Goal: Information Seeking & Learning: Learn about a topic

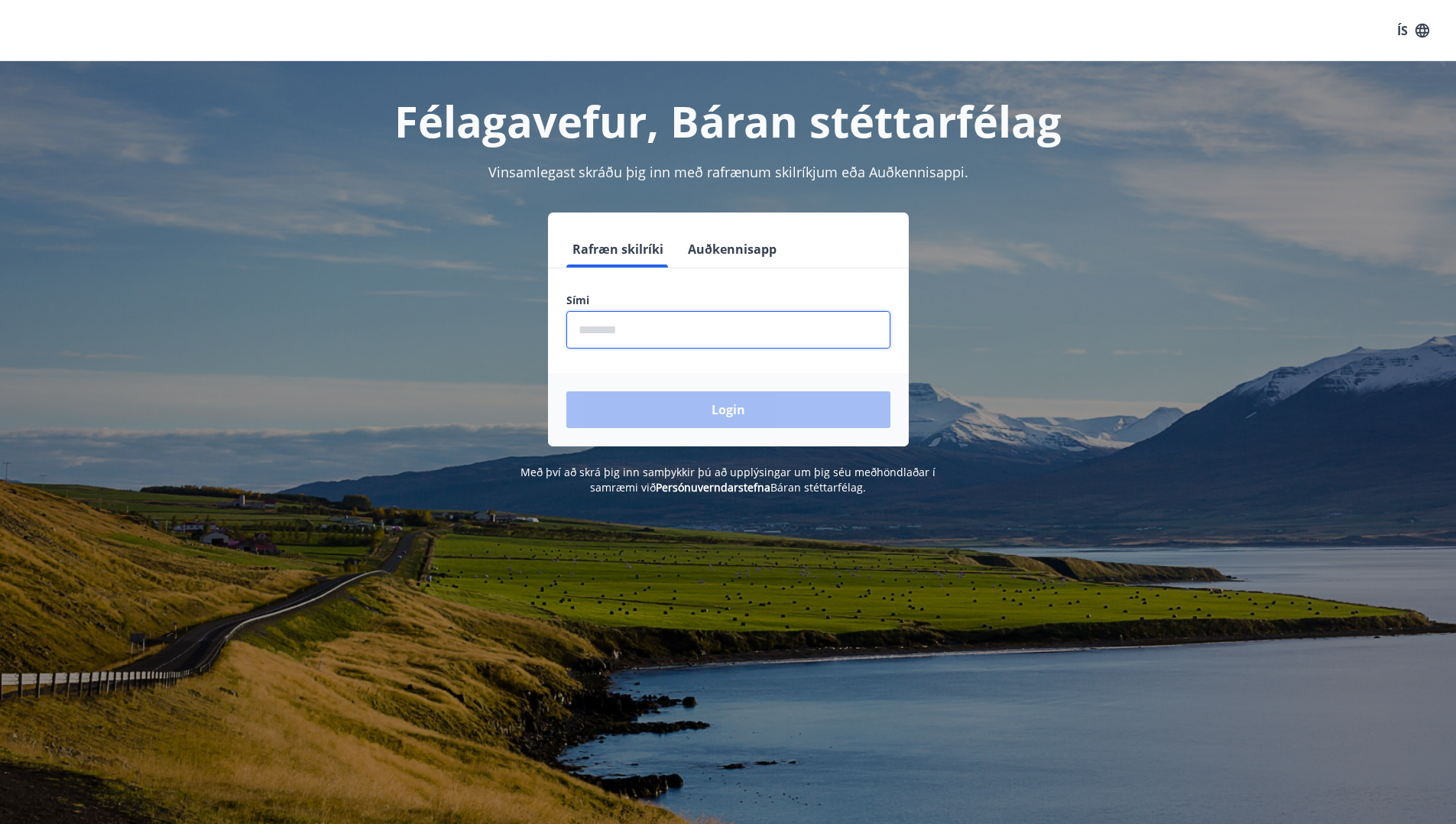
click at [629, 340] on input "phone" at bounding box center [729, 329] width 324 height 37
type input "********"
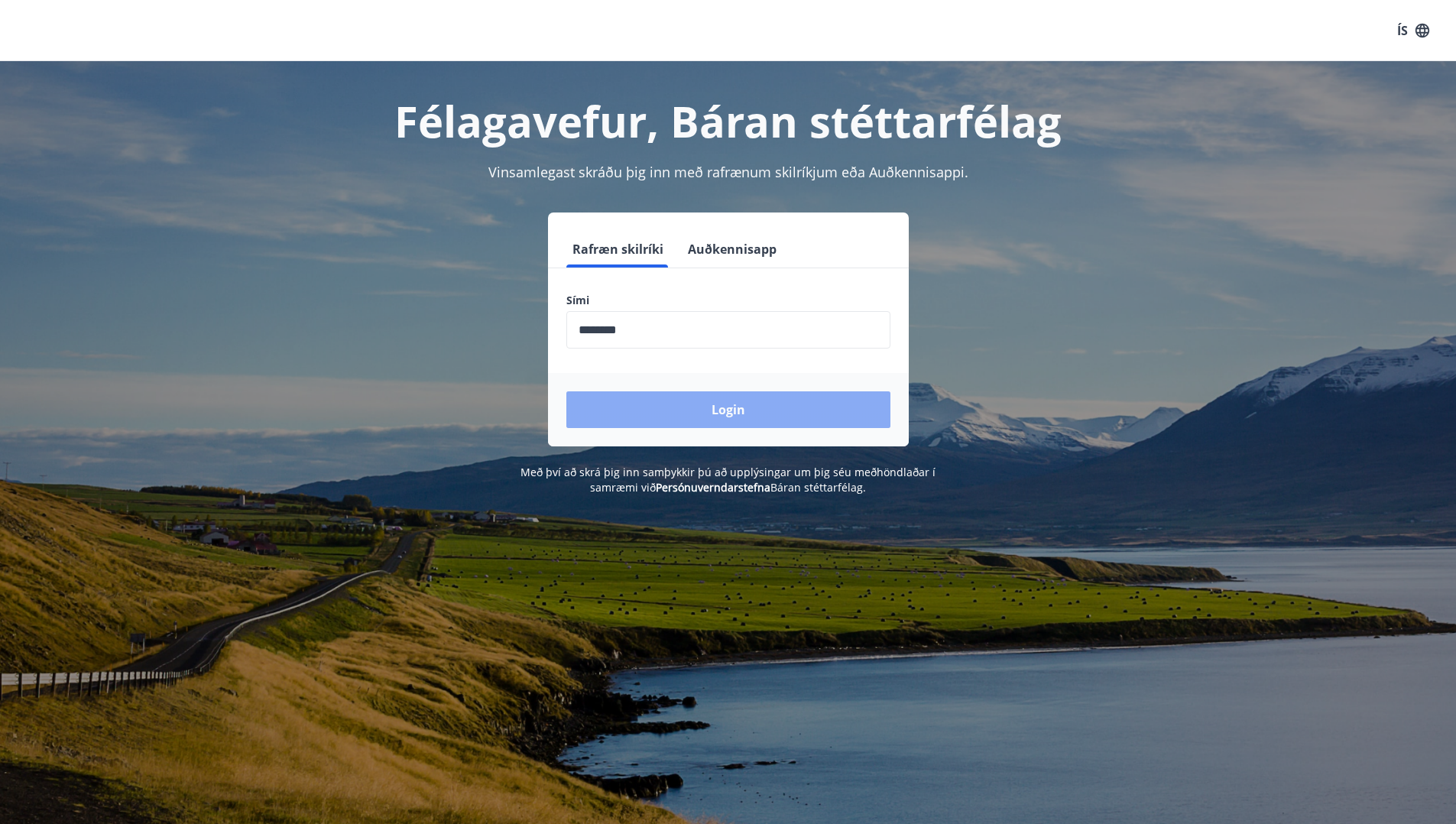
click at [634, 415] on button "Login" at bounding box center [729, 409] width 324 height 36
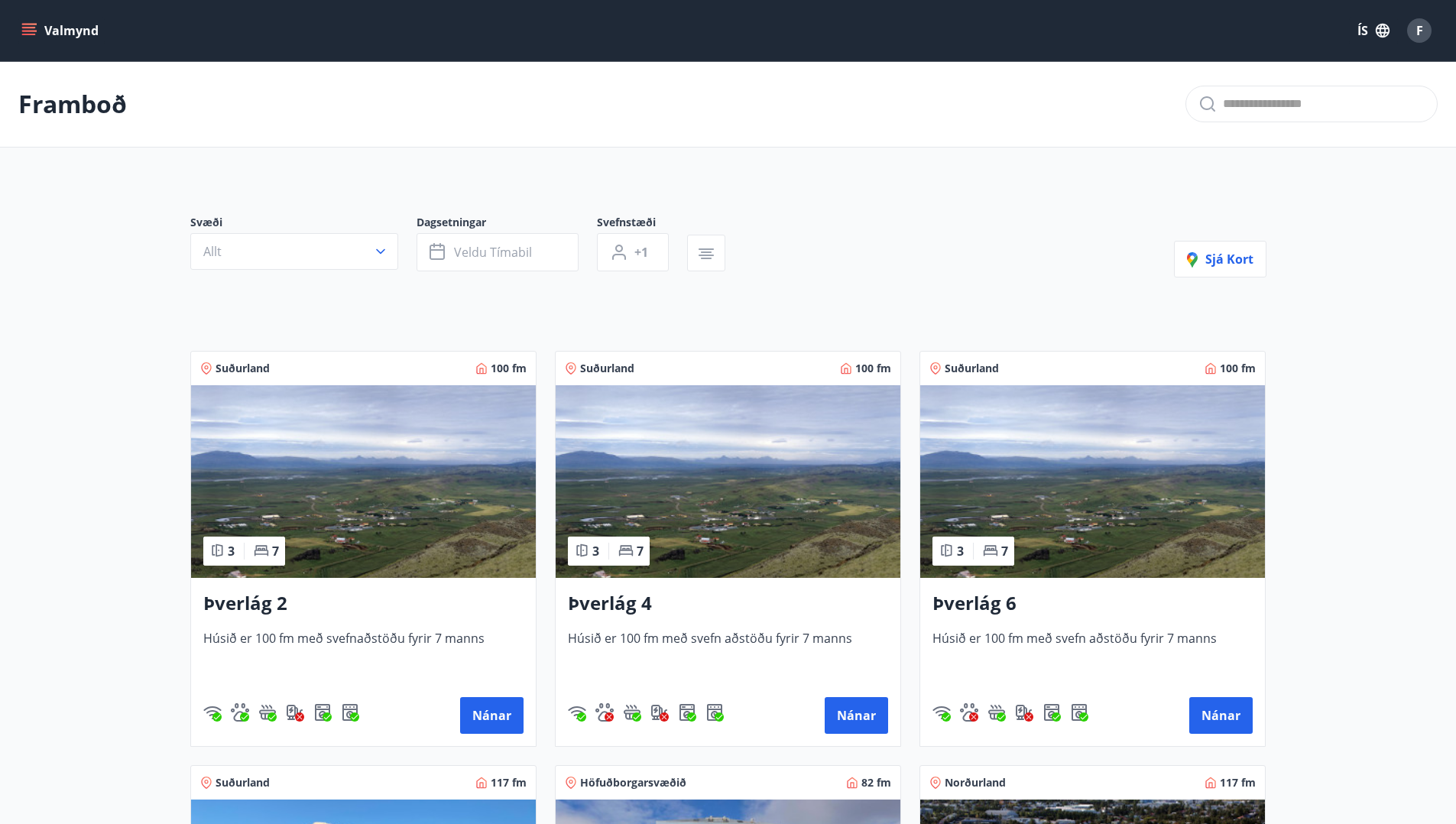
click at [74, 115] on p "Framboð" at bounding box center [73, 103] width 109 height 33
click at [73, 17] on button "Valmynd" at bounding box center [61, 31] width 87 height 28
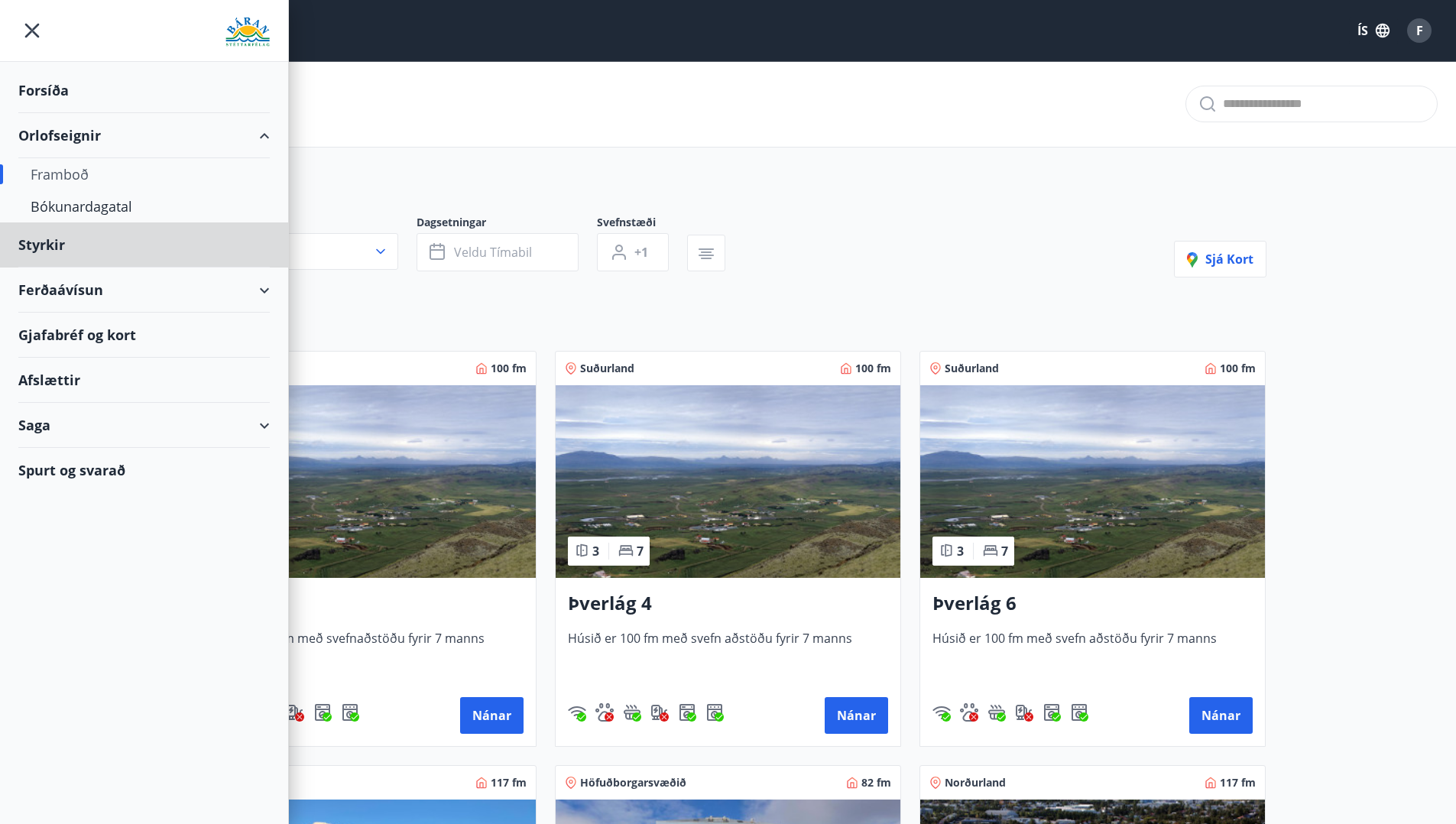
click at [97, 94] on div "Forsíða" at bounding box center [144, 90] width 252 height 45
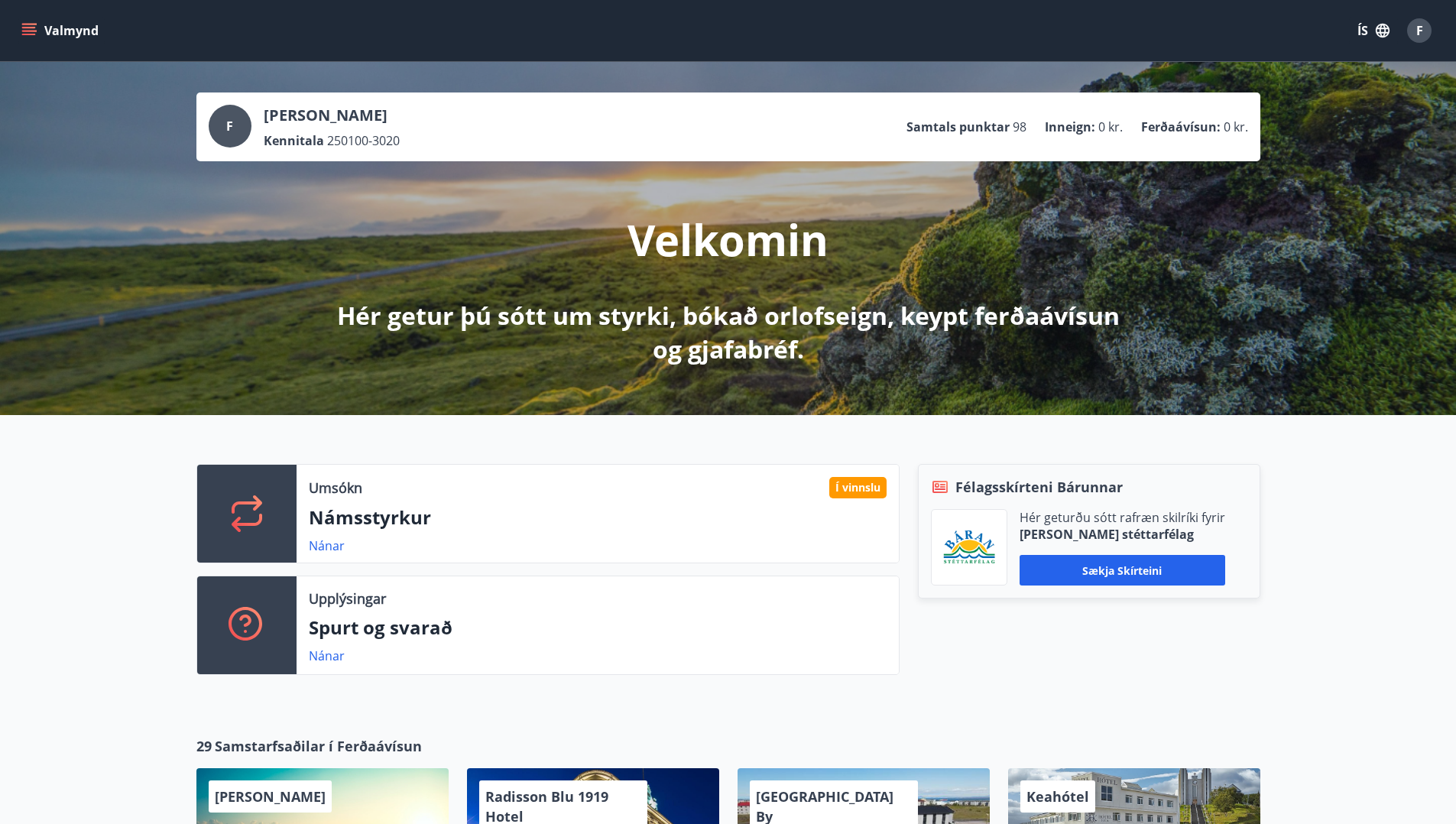
click at [530, 514] on p "Námsstyrkur" at bounding box center [598, 517] width 578 height 26
click at [334, 546] on link "Nánar" at bounding box center [327, 546] width 36 height 17
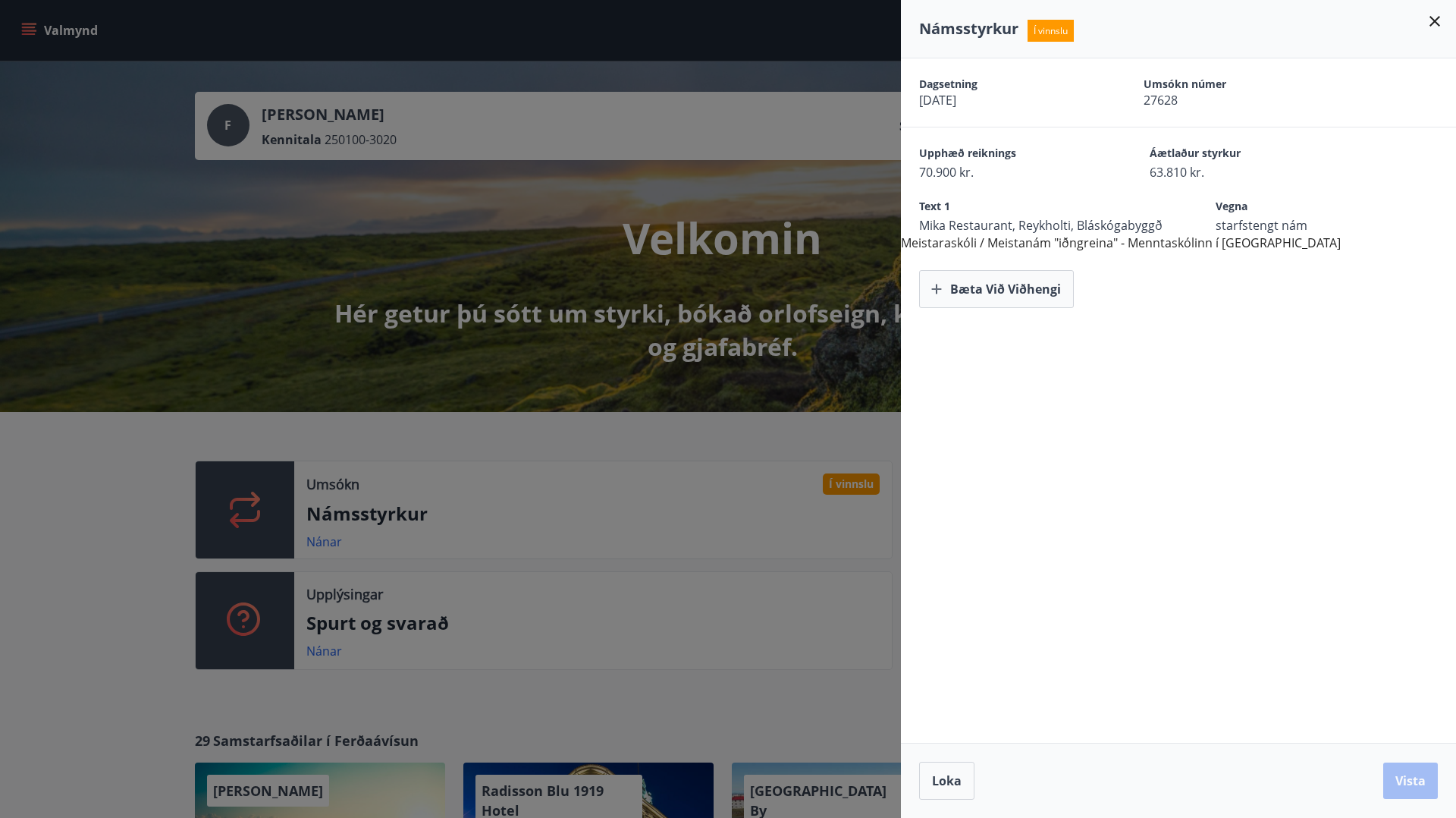
click at [719, 525] on div at bounding box center [728, 409] width 1456 height 818
